Goal: Find specific page/section: Find specific page/section

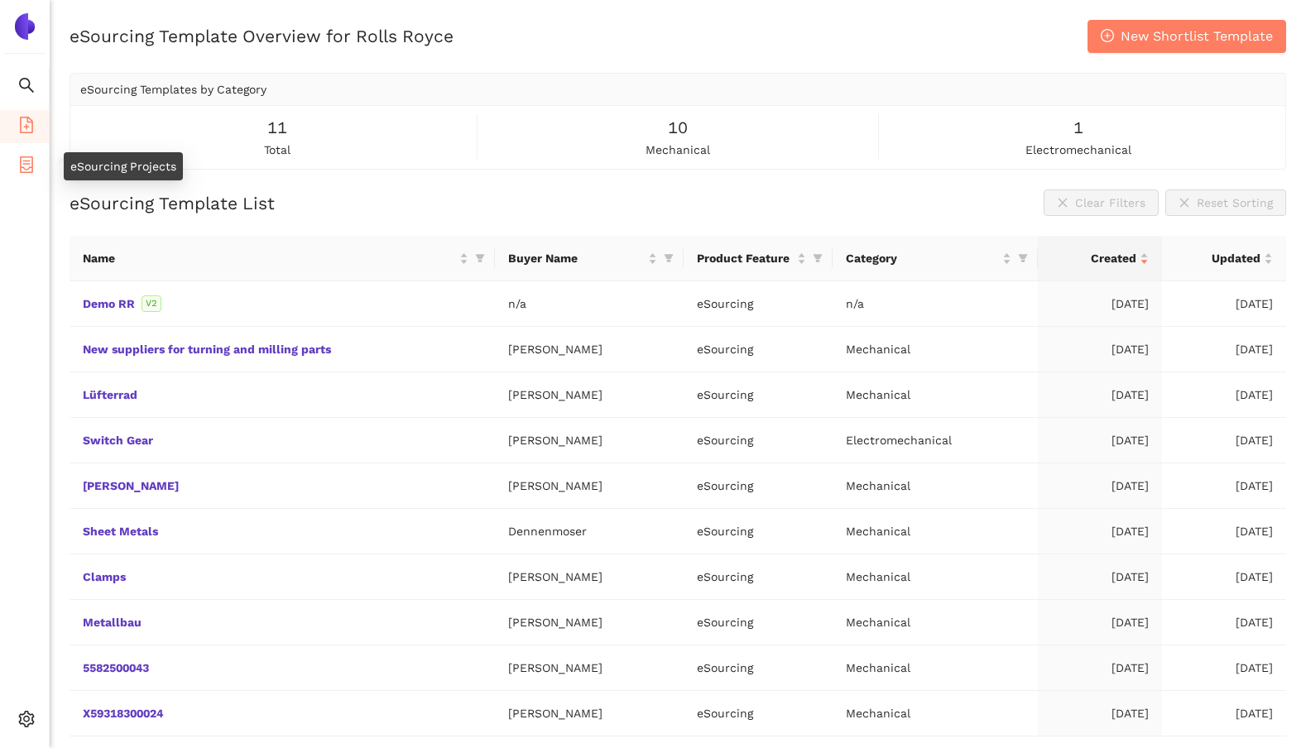
click at [34, 175] on span "container" at bounding box center [26, 167] width 17 height 33
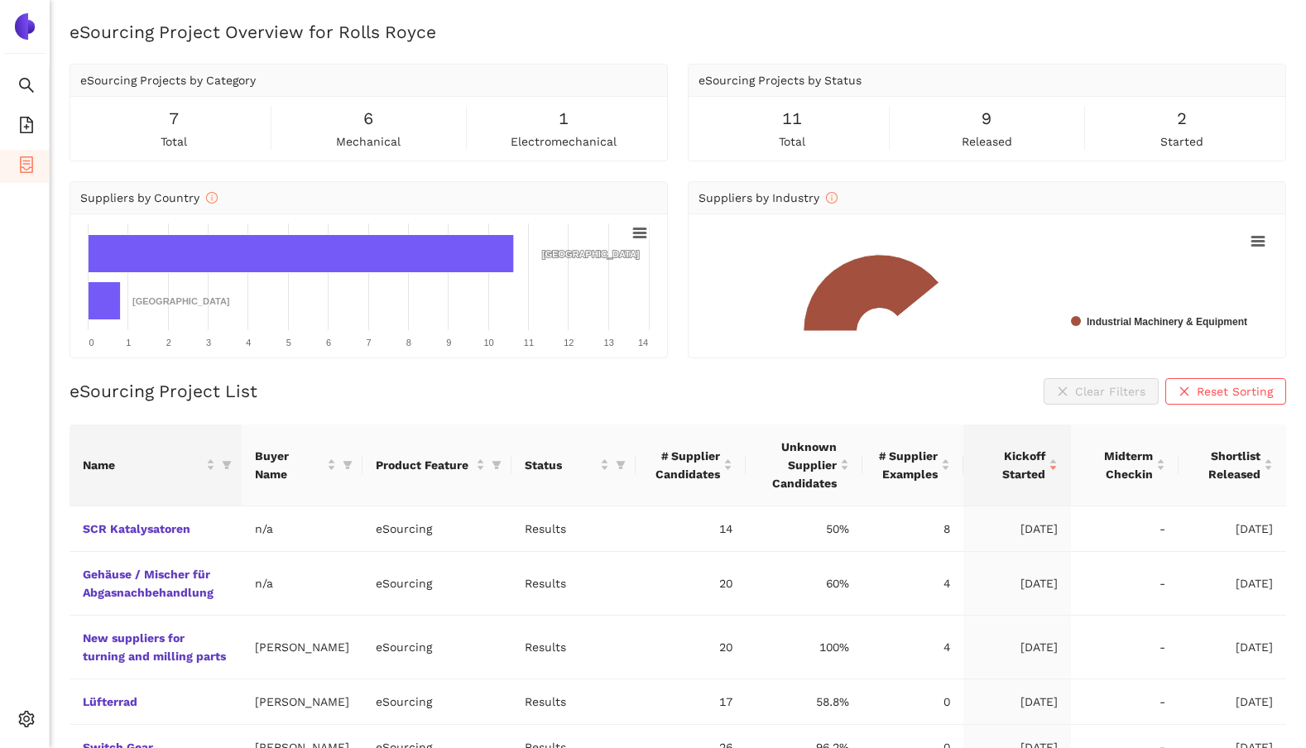
scroll to position [111, 0]
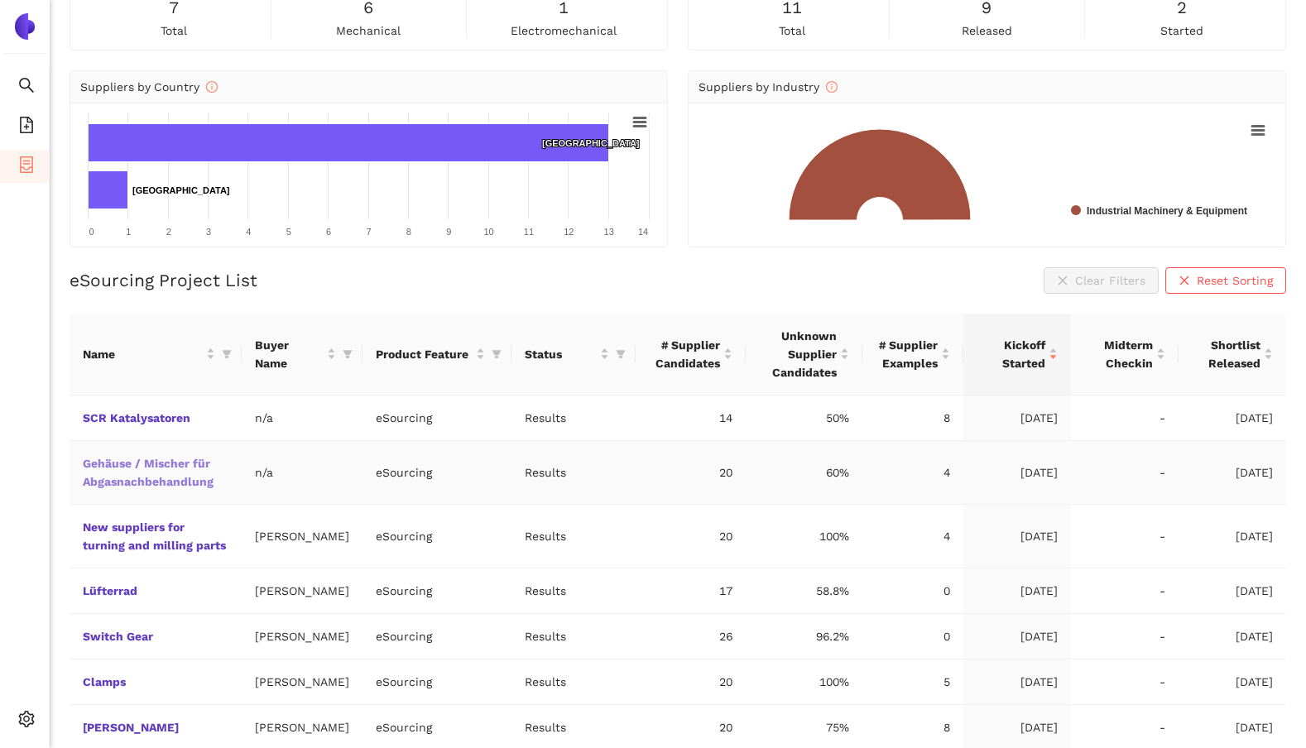
click at [0, 0] on link "Gehäuse / Mischer für Abgasnachbehandlung" at bounding box center [0, 0] width 0 height 0
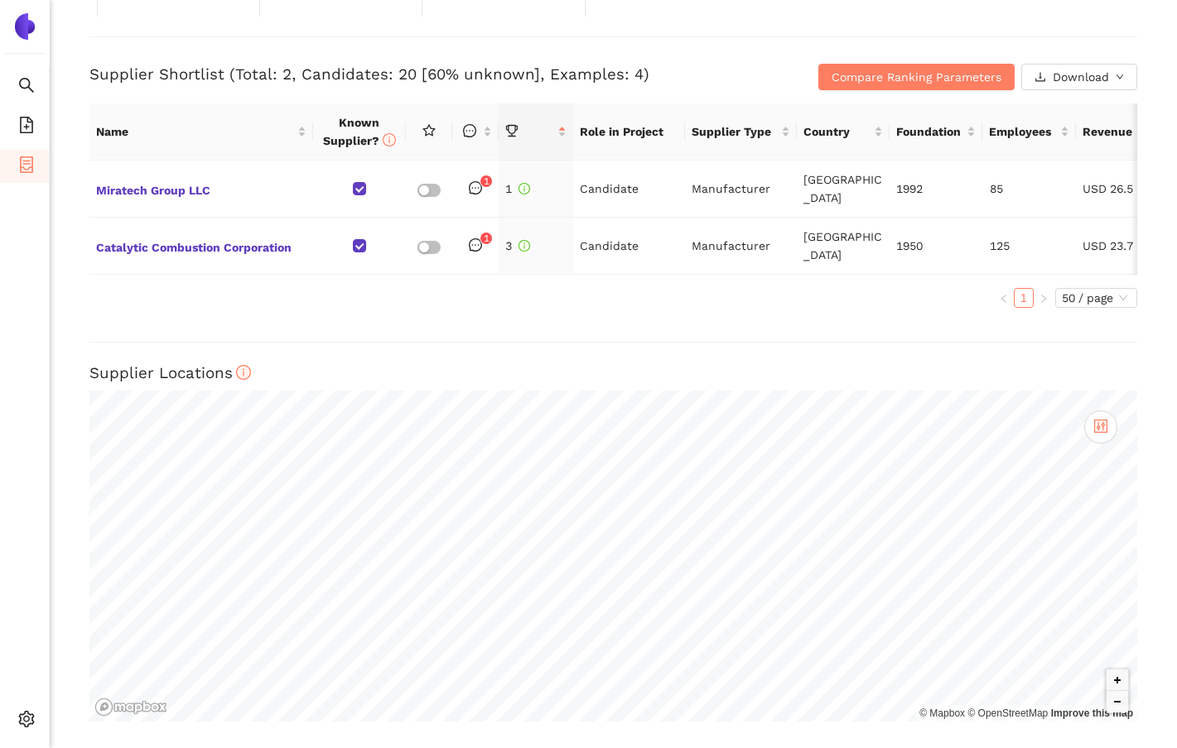
scroll to position [405, 0]
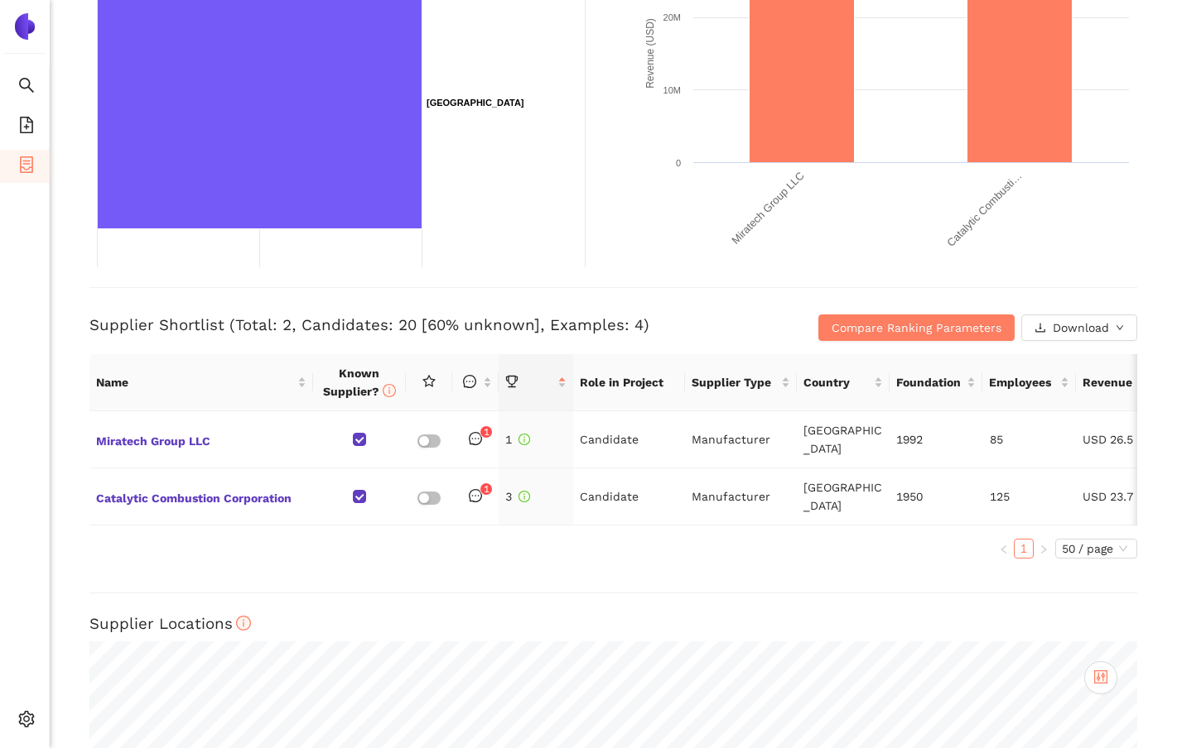
click at [361, 583] on div "Back eSourcing : Gehäuse / Mischer für Abgasnachbehandlung Project Timeline Ent…" at bounding box center [613, 374] width 1127 height 748
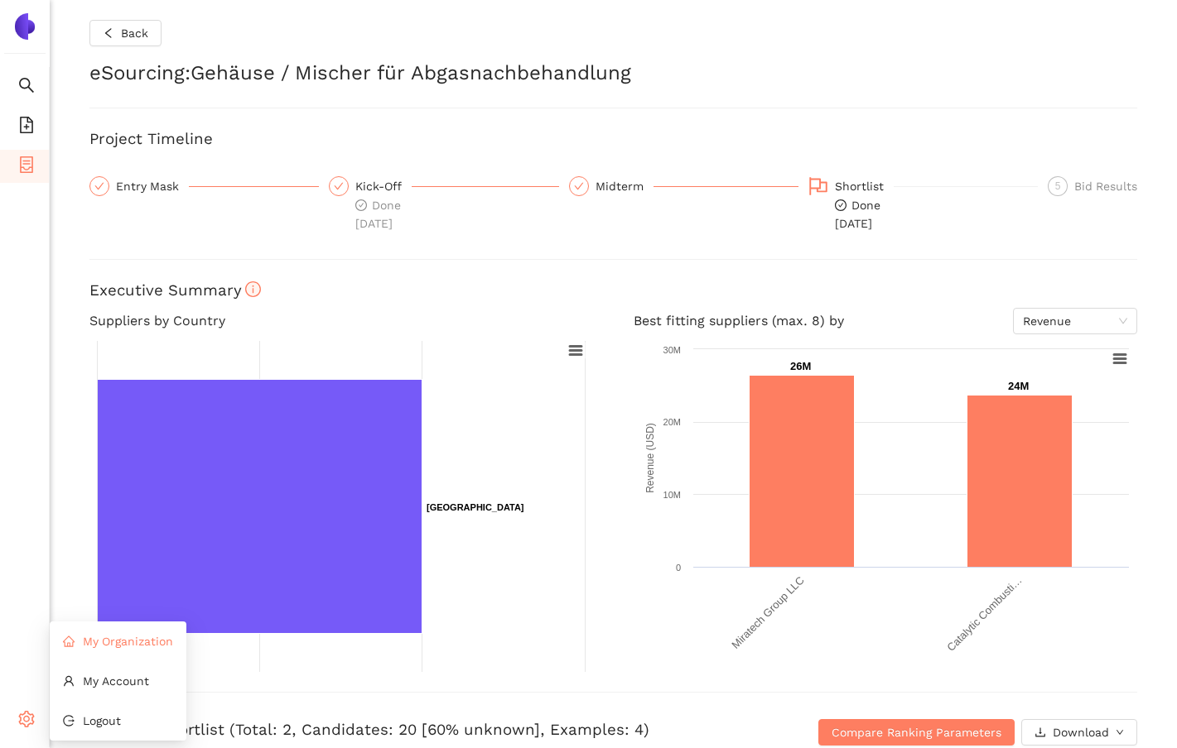
click at [118, 638] on span "My Organization" at bounding box center [128, 641] width 90 height 13
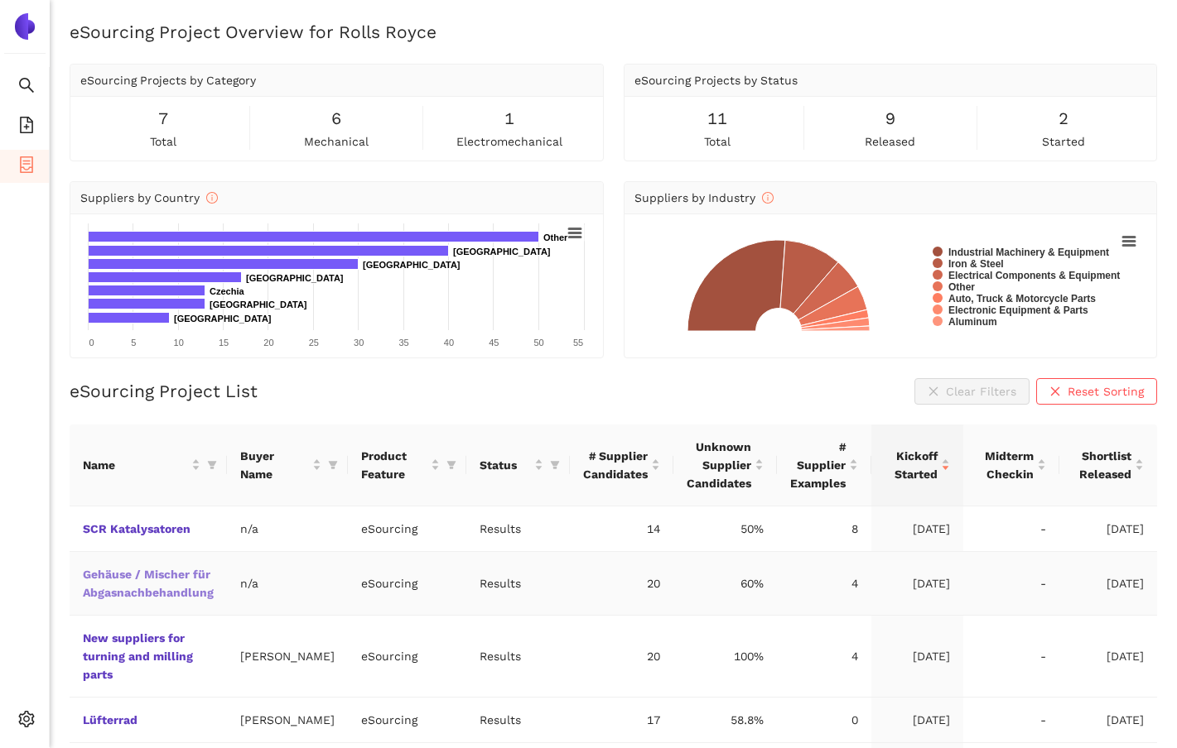
click at [0, 0] on link "Gehäuse / Mischer für Abgasnachbehandlung" at bounding box center [0, 0] width 0 height 0
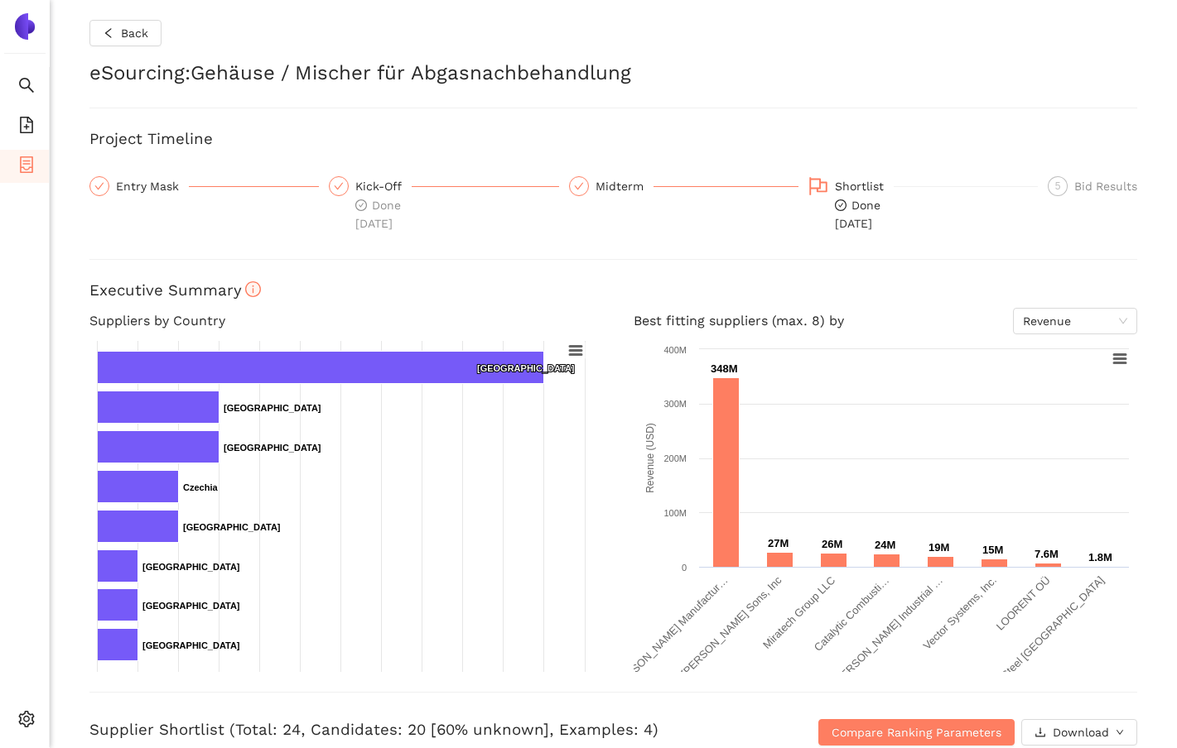
click at [29, 169] on icon "container" at bounding box center [26, 164] width 17 height 17
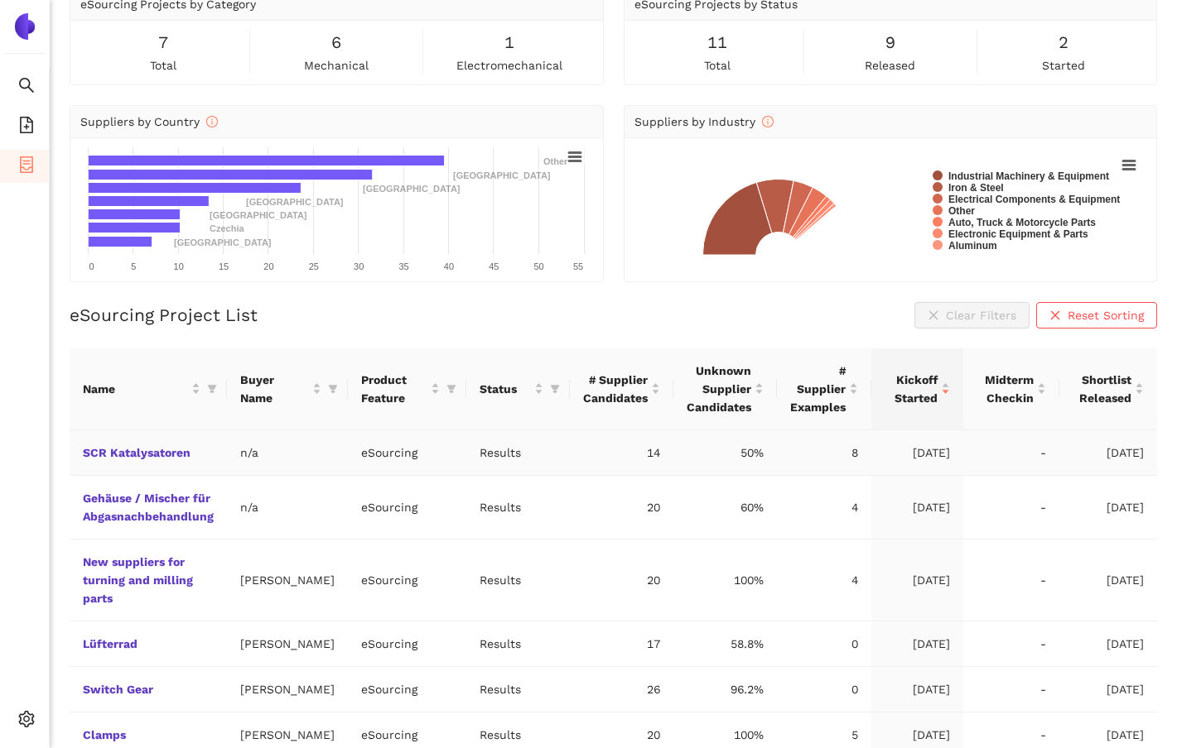
scroll to position [78, 0]
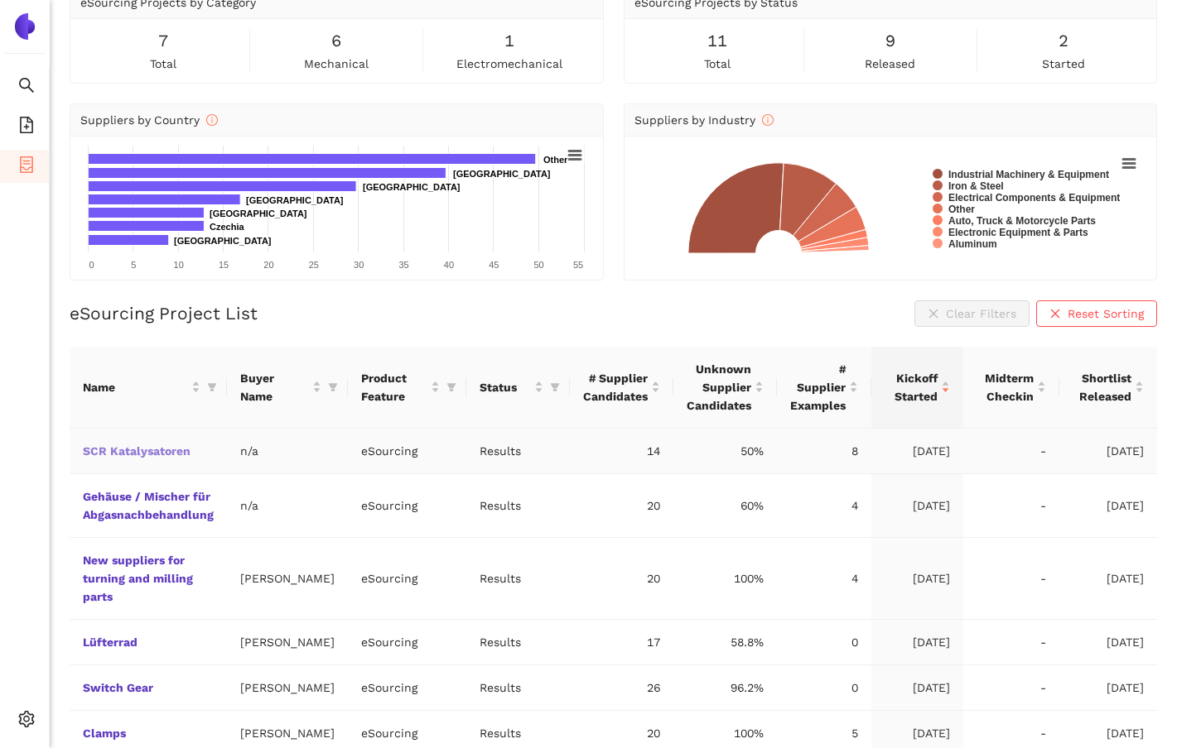
click at [0, 0] on link "SCR Katalysatoren" at bounding box center [0, 0] width 0 height 0
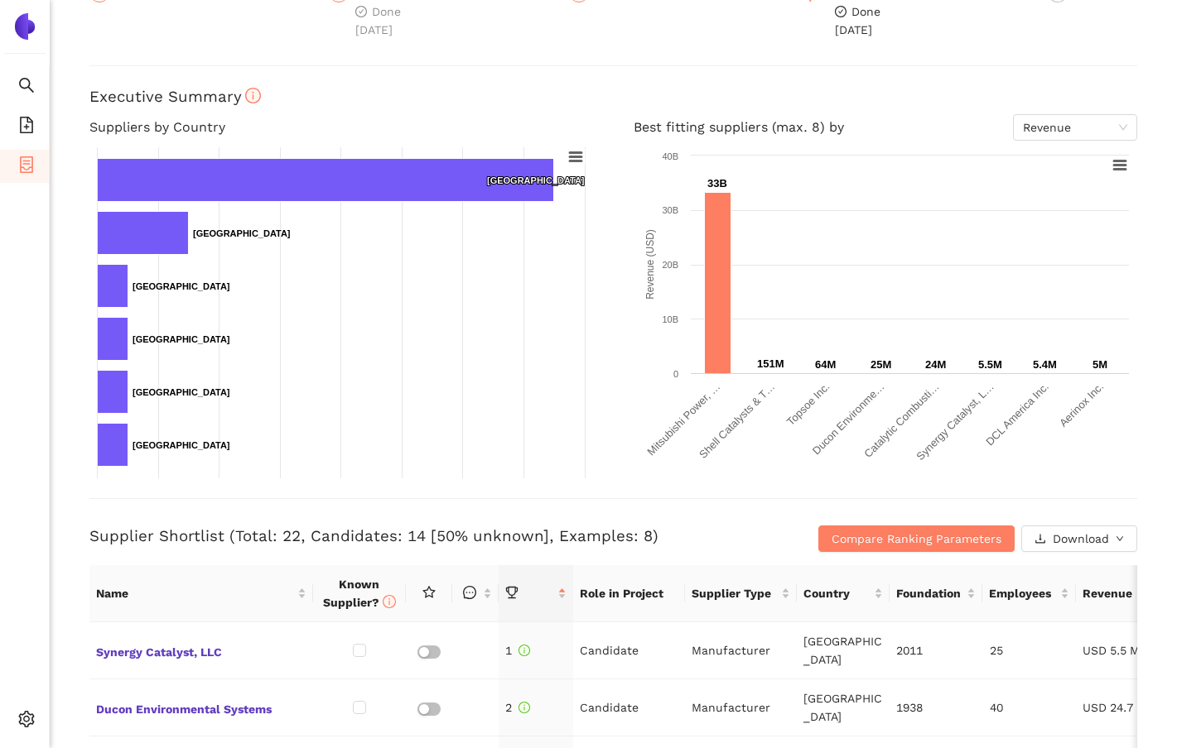
scroll to position [38, 0]
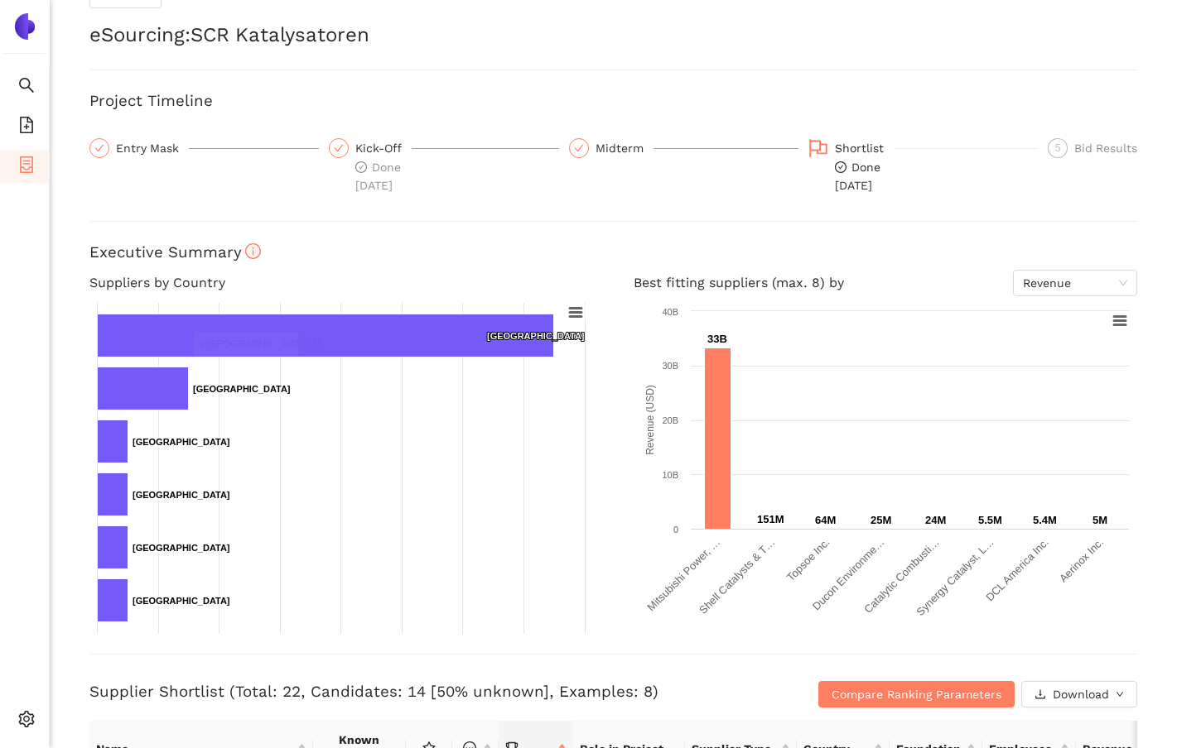
click at [113, 221] on div at bounding box center [612, 221] width 1047 height 1
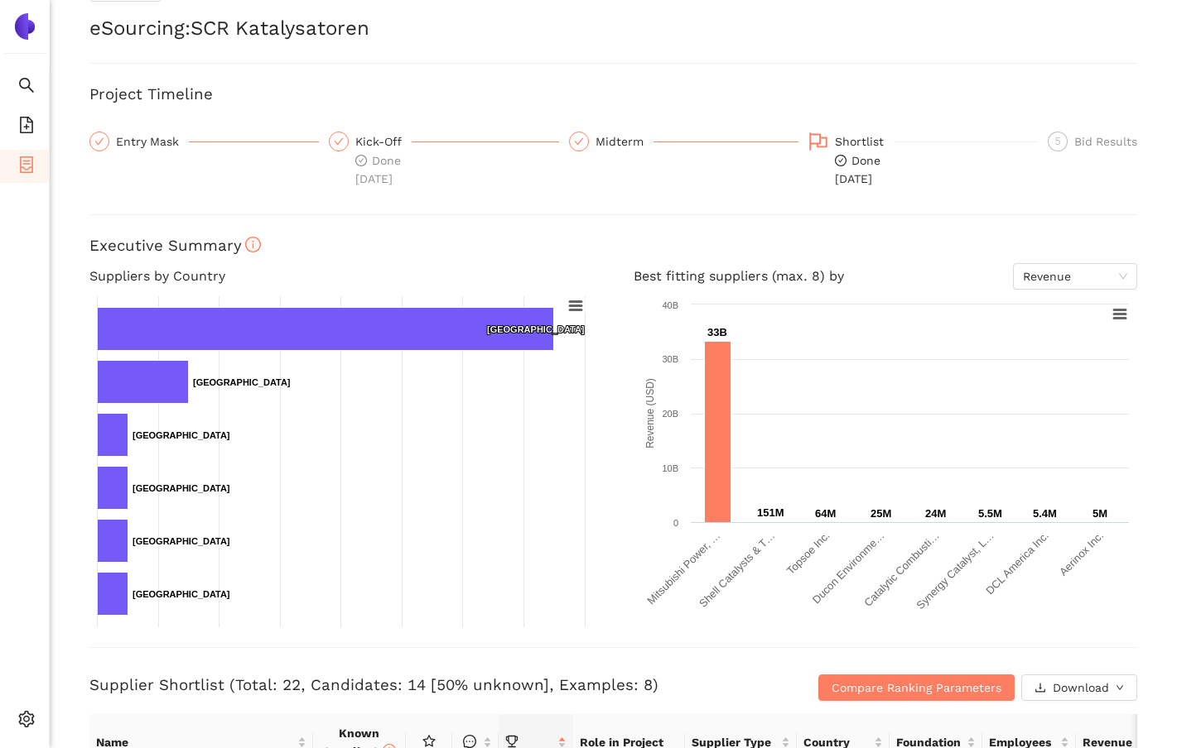
scroll to position [41, 0]
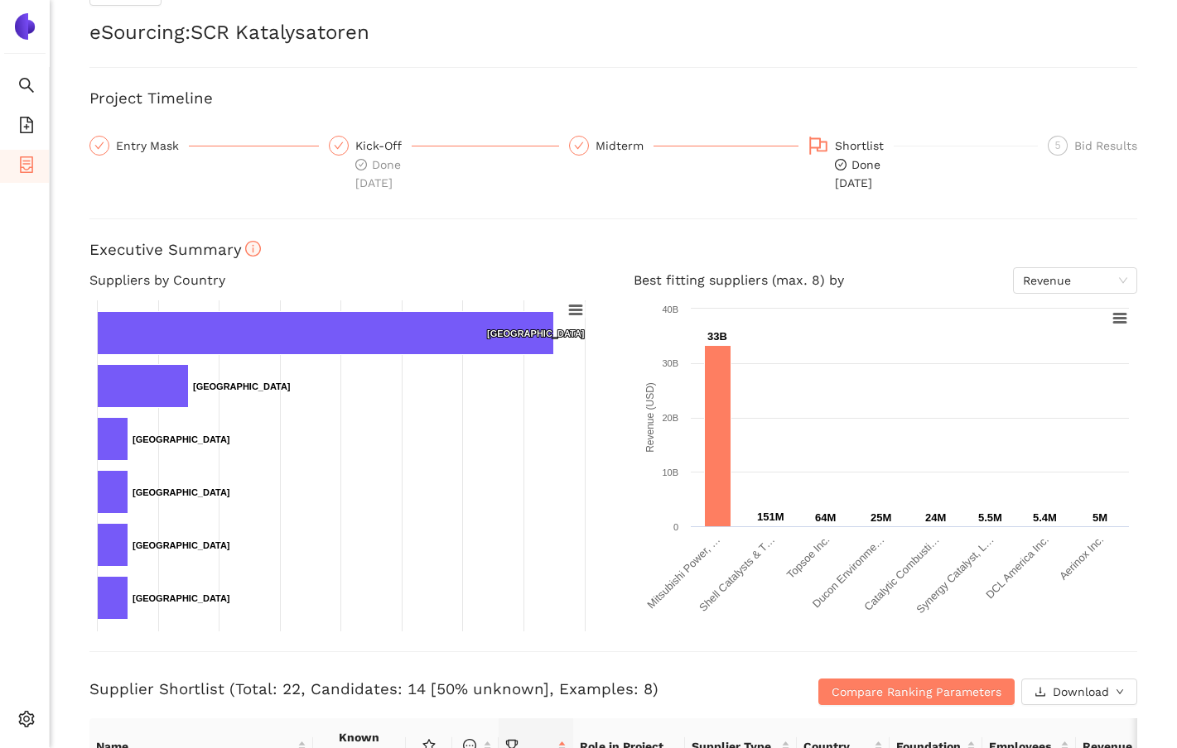
click at [164, 143] on div "Entry Mask" at bounding box center [152, 146] width 73 height 20
click at [140, 143] on div "Entry Mask" at bounding box center [152, 146] width 73 height 20
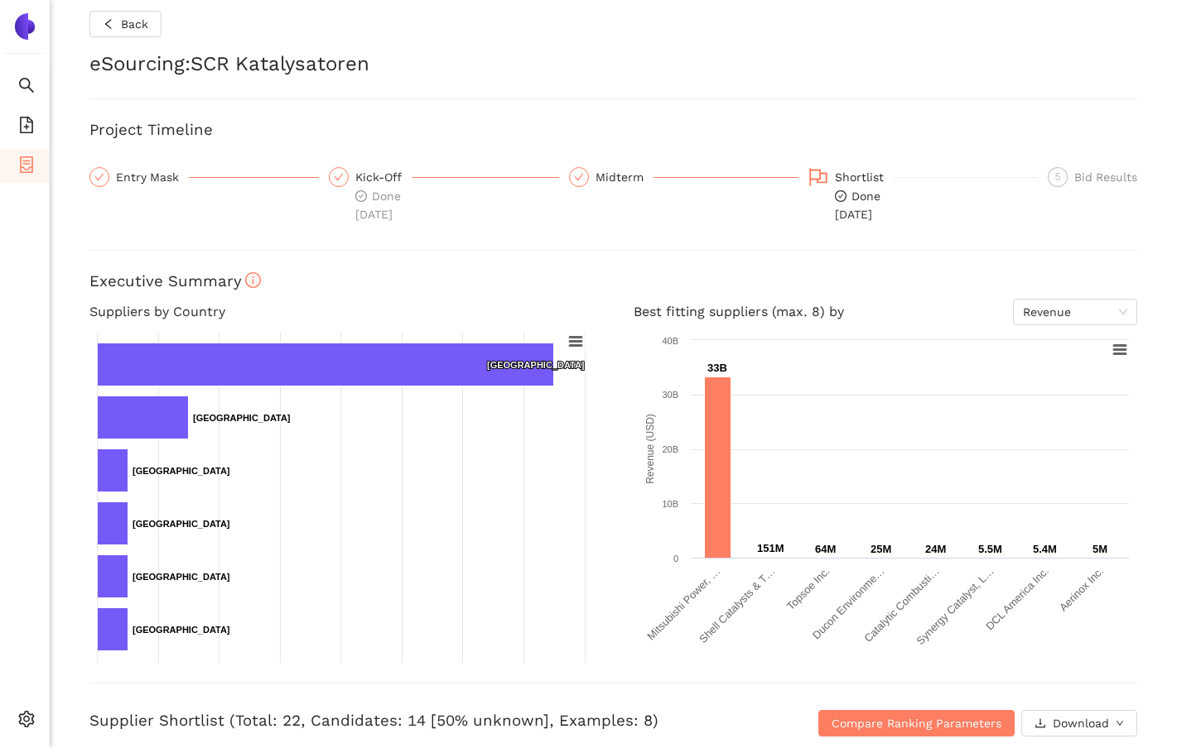
scroll to position [0, 0]
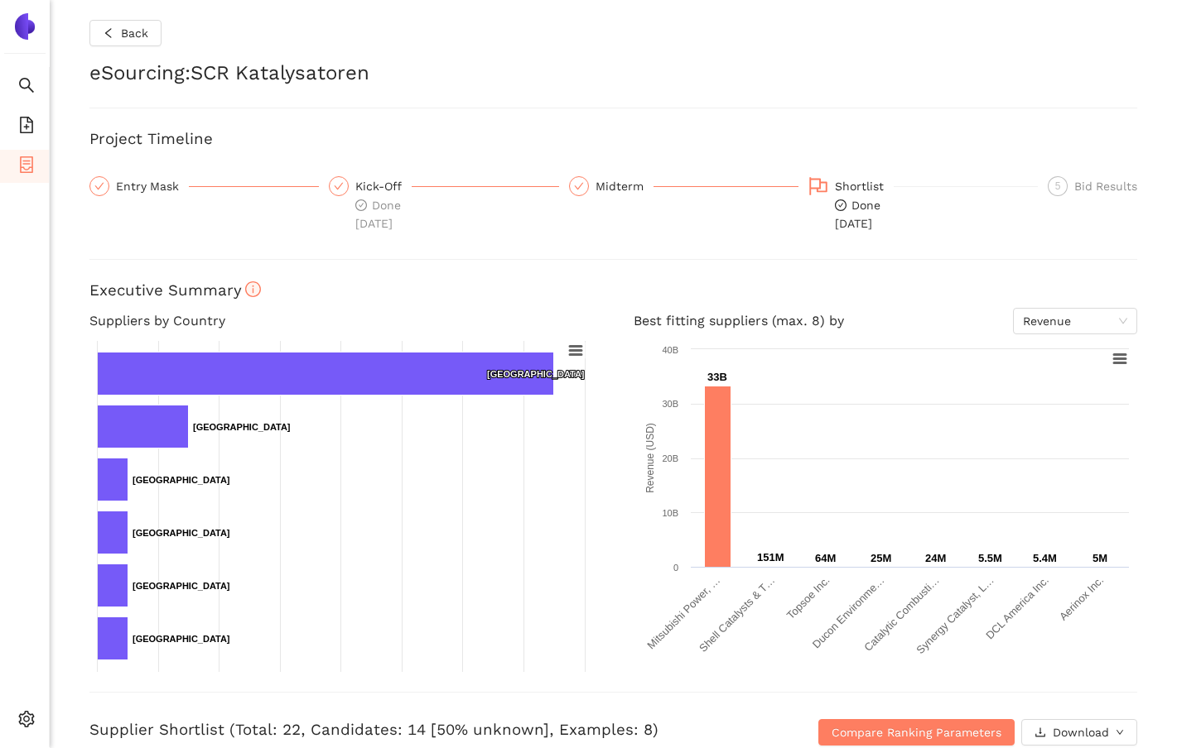
click at [155, 185] on div "Entry Mask" at bounding box center [152, 186] width 73 height 20
click at [156, 190] on div "Entry Mask" at bounding box center [152, 186] width 73 height 20
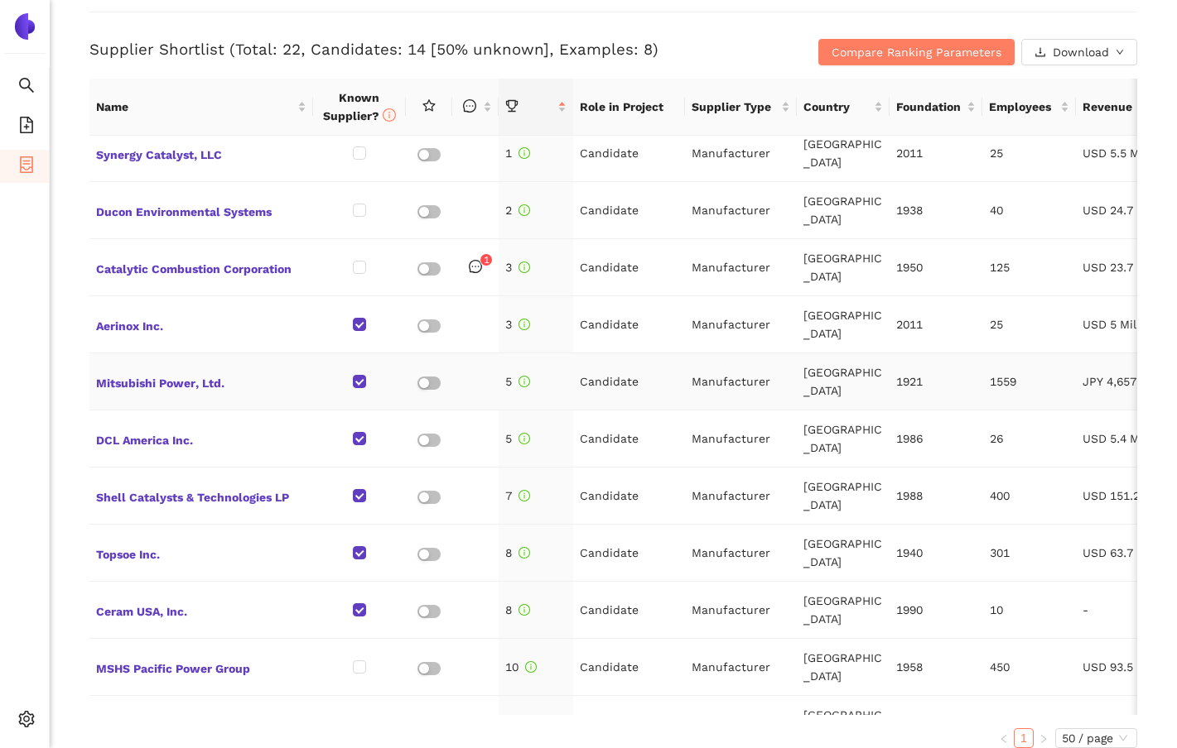
scroll to position [14, 0]
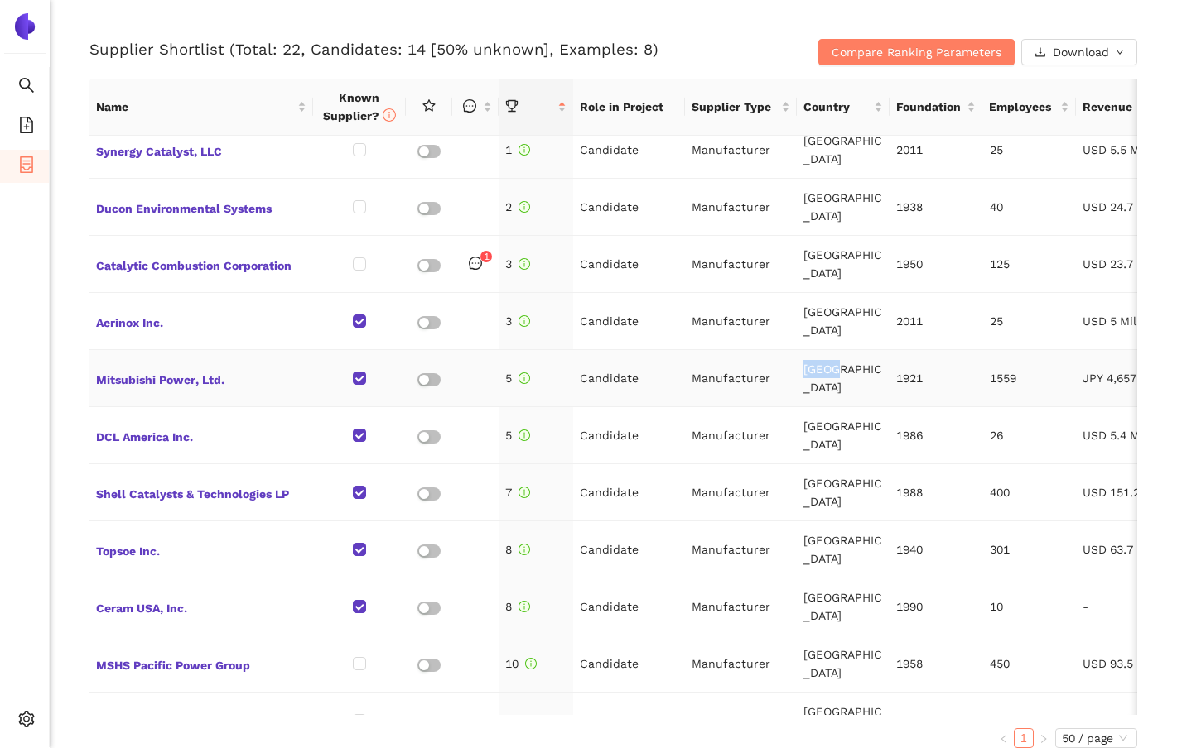
drag, startPoint x: 802, startPoint y: 379, endPoint x: 835, endPoint y: 382, distance: 33.2
click at [835, 382] on td "[GEOGRAPHIC_DATA]" at bounding box center [842, 378] width 93 height 57
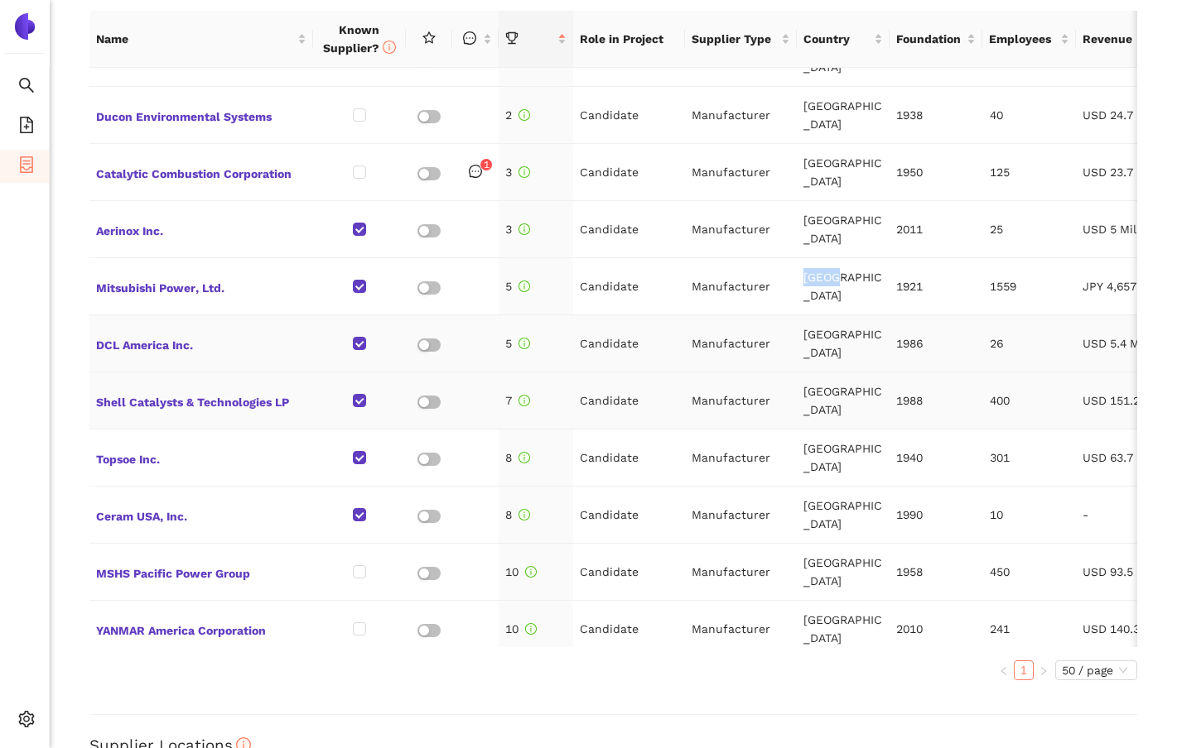
scroll to position [0, 0]
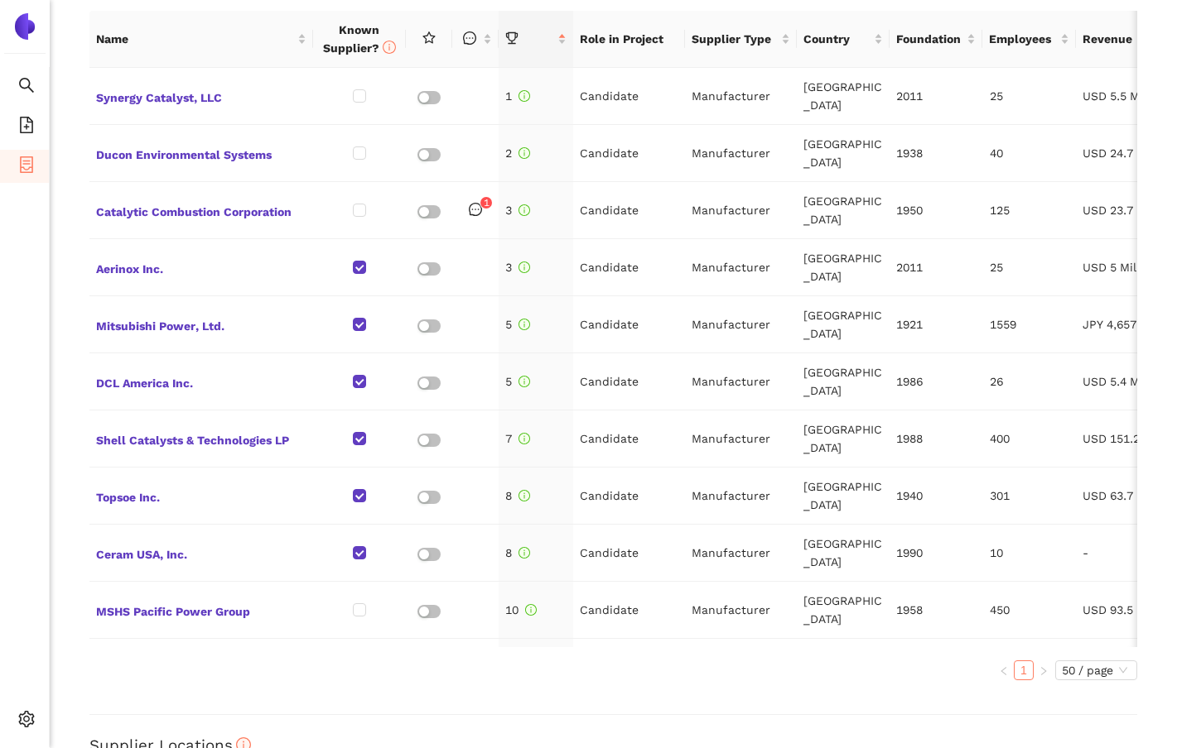
click at [83, 373] on div "Back eSourcing : SCR Katalysatoren Project Timeline Entry Mask Kick-Off Done [D…" at bounding box center [613, 374] width 1127 height 748
click at [26, 176] on span "container" at bounding box center [26, 167] width 17 height 33
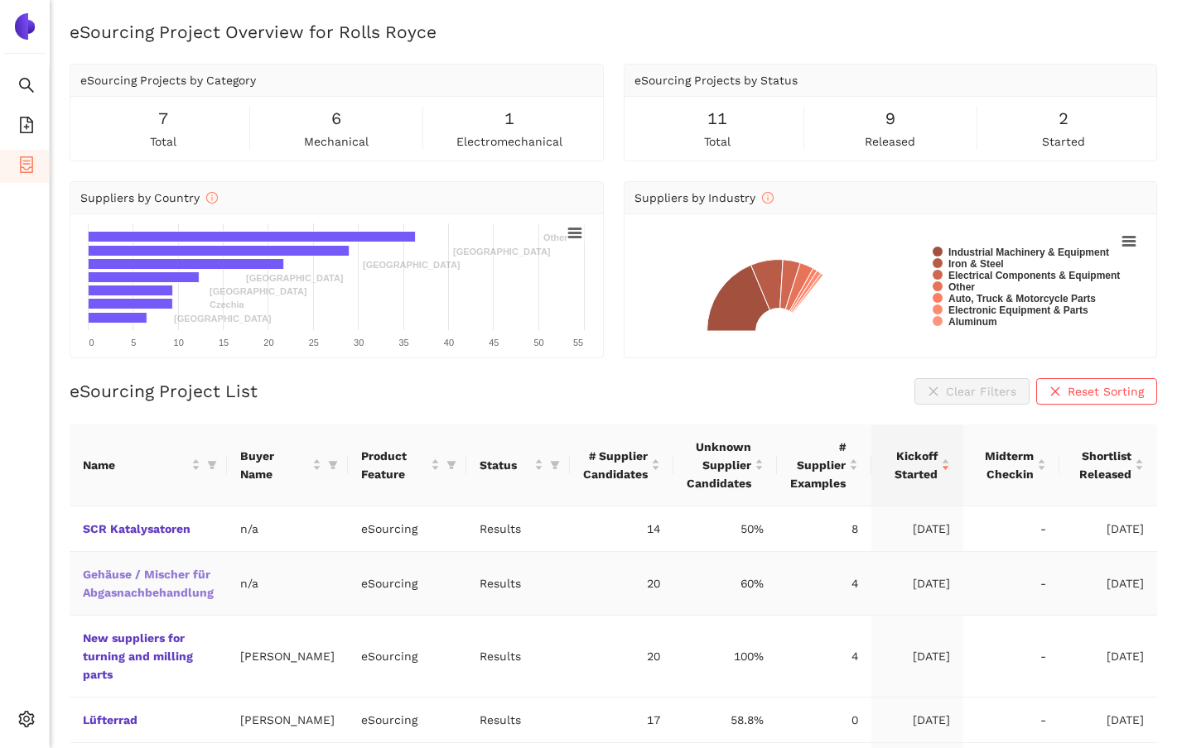
click at [0, 0] on link "Gehäuse / Mischer für Abgasnachbehandlung" at bounding box center [0, 0] width 0 height 0
